Goal: Information Seeking & Learning: Learn about a topic

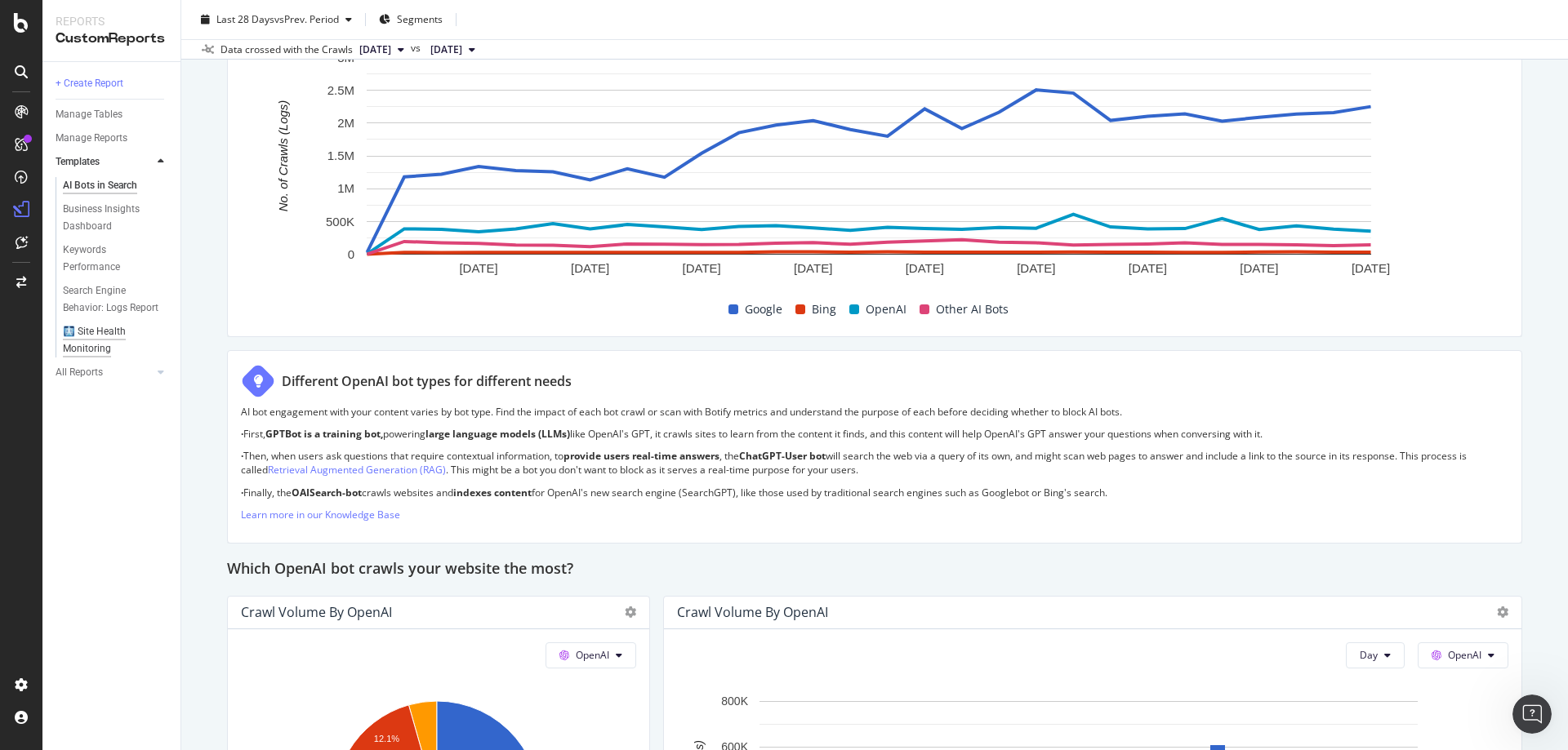
scroll to position [898, 0]
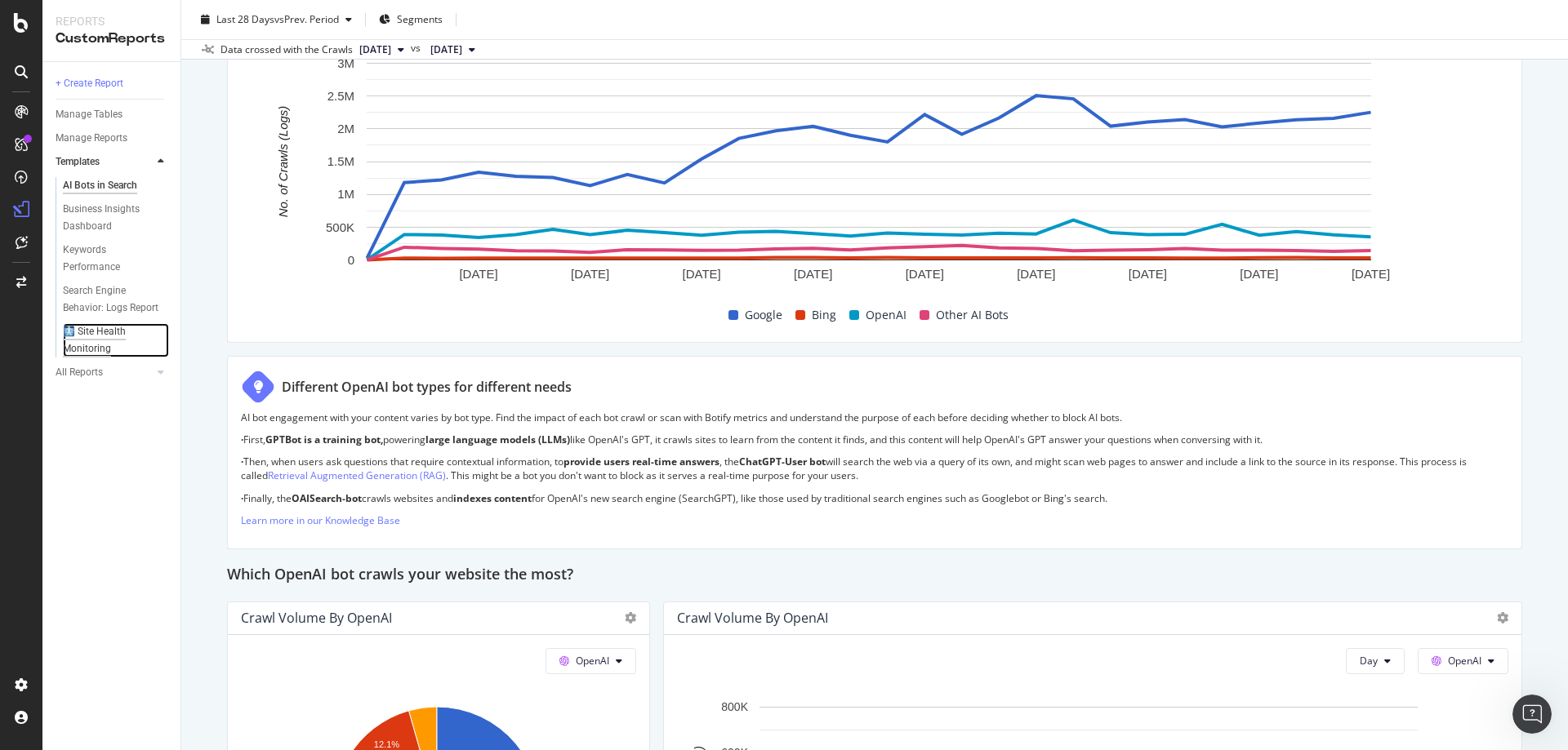
click at [72, 328] on div "🩻 Site Health Monitoring" at bounding box center [109, 341] width 93 height 34
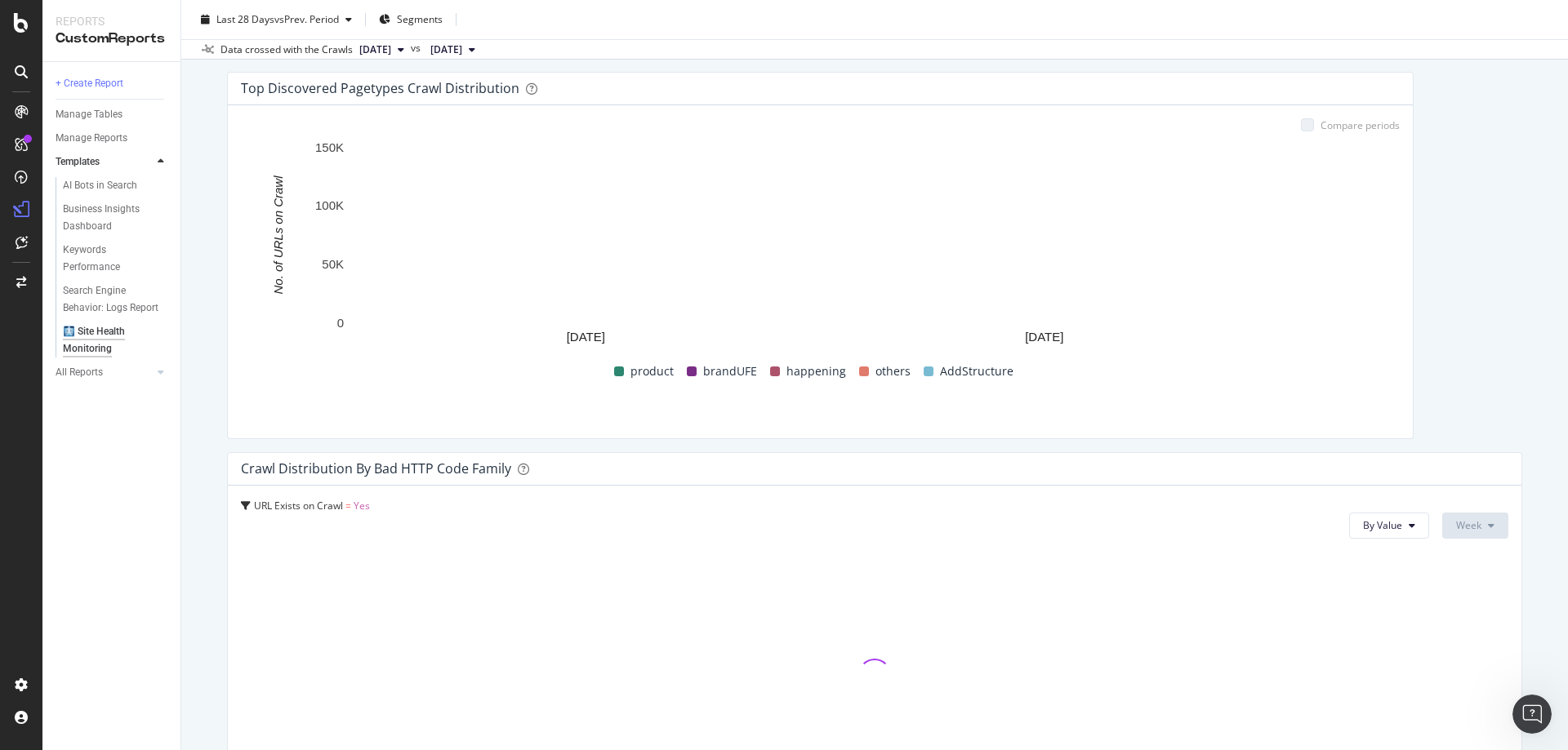
scroll to position [490, 0]
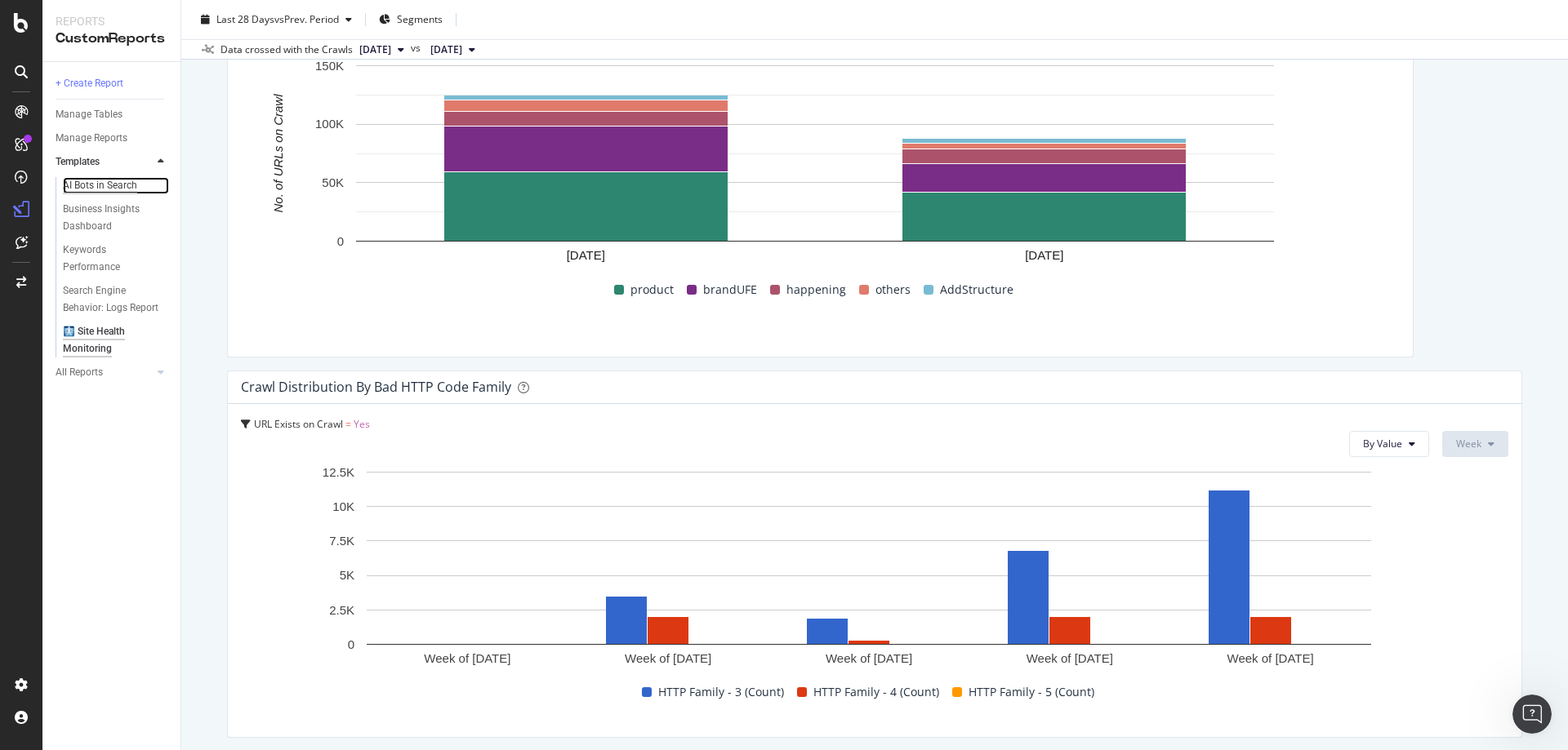
click at [100, 180] on div "AI Bots in Search" at bounding box center [100, 185] width 75 height 17
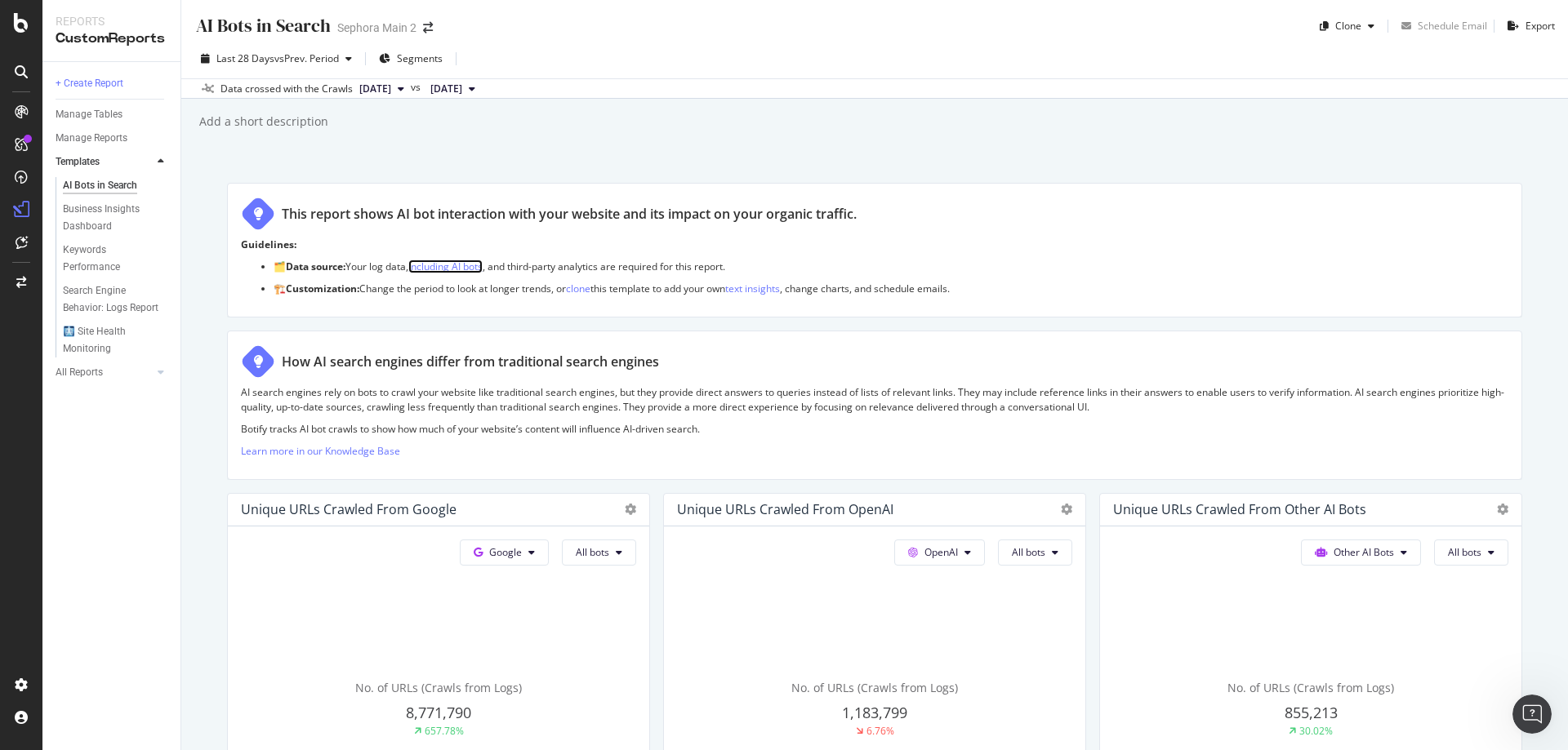
click at [455, 263] on link "including AI bots" at bounding box center [445, 267] width 75 height 14
